Goal: Task Accomplishment & Management: Manage account settings

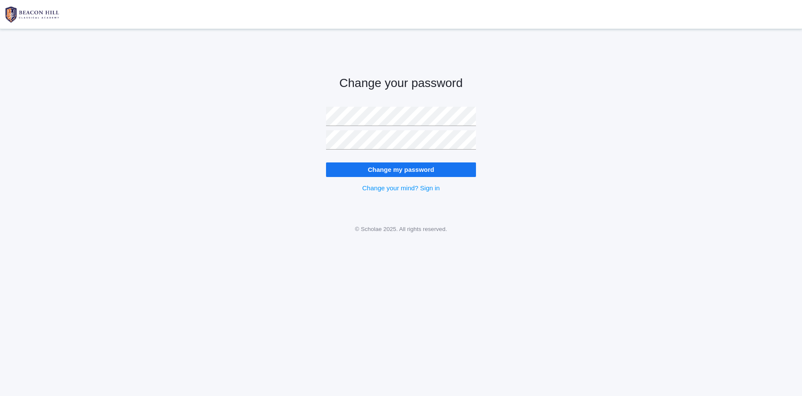
click at [562, 119] on div "Change your password Change my password Change your mind? Sign in" at bounding box center [401, 127] width 802 height 174
drag, startPoint x: 531, startPoint y: 139, endPoint x: 526, endPoint y: 141, distance: 4.8
click at [531, 139] on div "Change your password Change my password Change your mind? Sign in" at bounding box center [401, 127] width 802 height 174
click at [356, 168] on input "Change my password" at bounding box center [401, 169] width 150 height 14
click at [118, 90] on div "Change your password Change my password Change your mind? Sign in" at bounding box center [401, 127] width 802 height 174
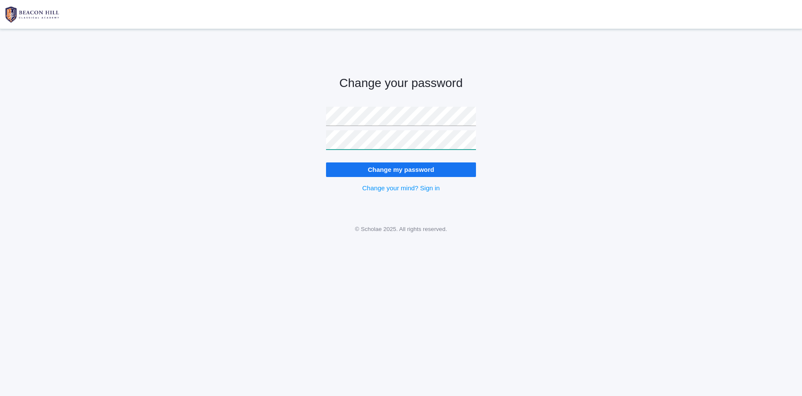
click at [326, 162] on input "Change my password" at bounding box center [401, 169] width 150 height 14
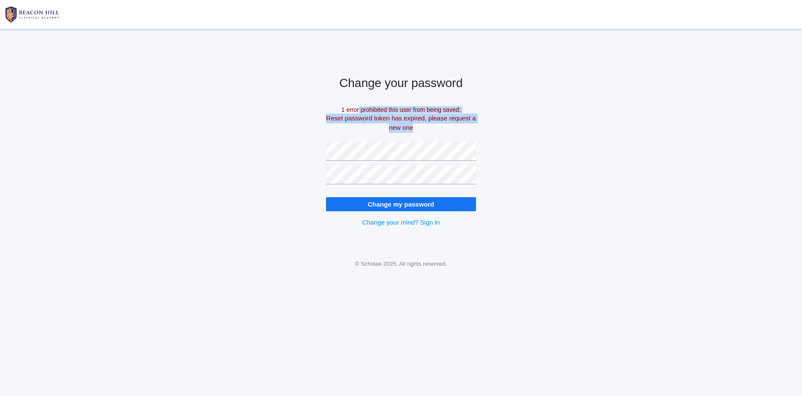
drag, startPoint x: 419, startPoint y: 128, endPoint x: 318, endPoint y: 98, distance: 105.3
click at [318, 98] on div "Change your password 1 error prohibited this user from being saved: Reset passw…" at bounding box center [400, 144] width 171 height 209
copy div "1 error prohibited this user from being saved: Reset password token has expired…"
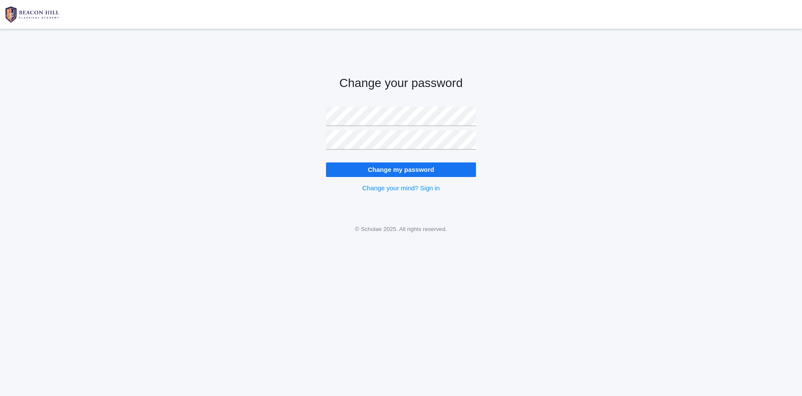
drag, startPoint x: 272, startPoint y: 127, endPoint x: 314, endPoint y: 134, distance: 43.0
click at [272, 127] on div "Change your password Change my password Change your mind? Sign in" at bounding box center [401, 127] width 802 height 174
click at [534, 164] on div "Change your password Change my password Change your mind? Sign in" at bounding box center [401, 127] width 802 height 174
click at [420, 166] on input "Change my password" at bounding box center [401, 169] width 150 height 14
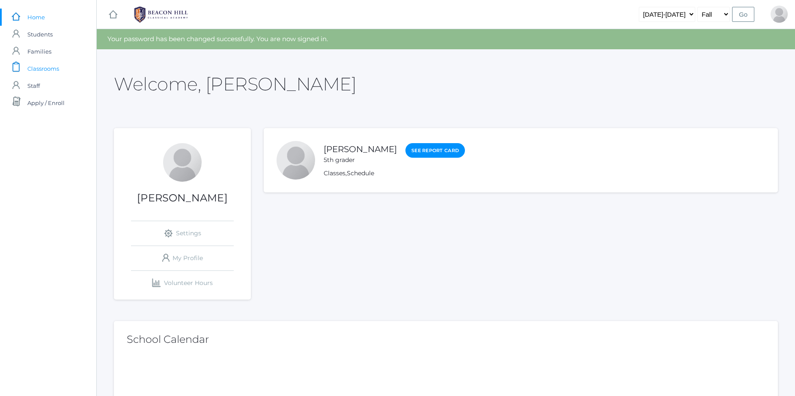
click at [53, 67] on span "Classrooms" at bounding box center [43, 68] width 32 height 17
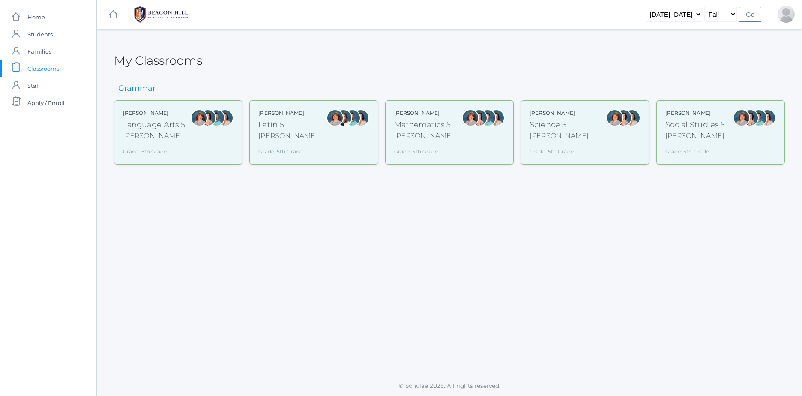
click at [215, 135] on div at bounding box center [207, 132] width 17 height 46
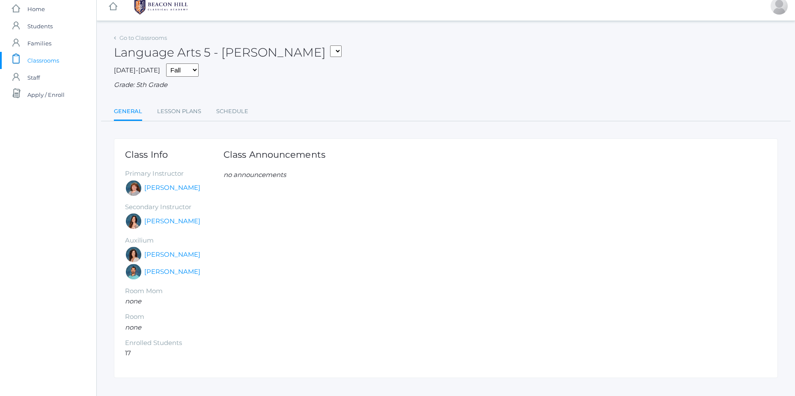
scroll to position [22, 0]
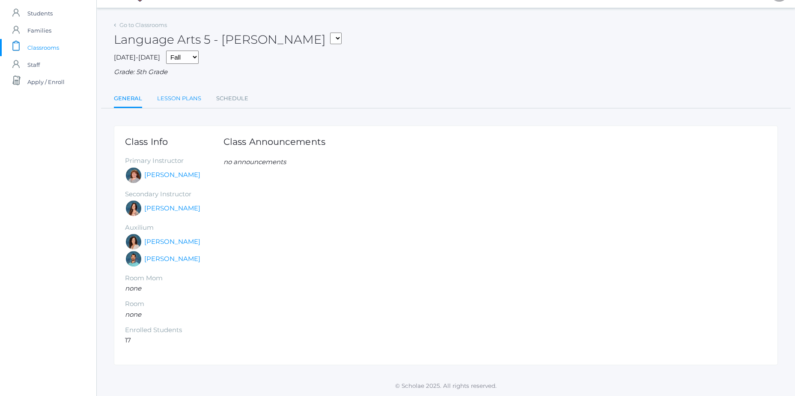
click at [181, 98] on link "Lesson Plans" at bounding box center [179, 98] width 44 height 17
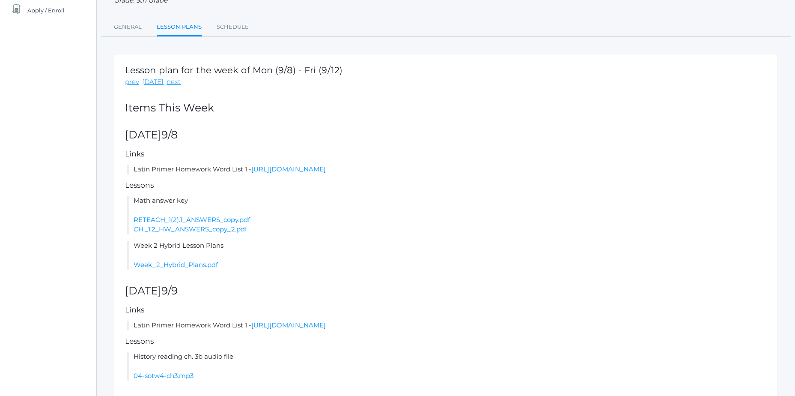
scroll to position [127, 0]
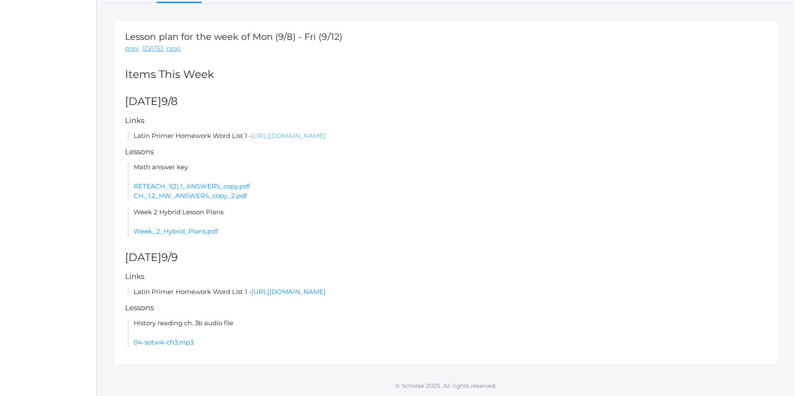
click at [322, 131] on link "[URL][DOMAIN_NAME]" at bounding box center [288, 135] width 75 height 8
click at [318, 292] on link "[URL][DOMAIN_NAME]" at bounding box center [288, 291] width 75 height 8
